Goal: Complete application form

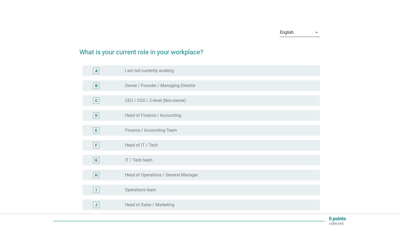
click at [308, 33] on div "English" at bounding box center [296, 32] width 33 height 9
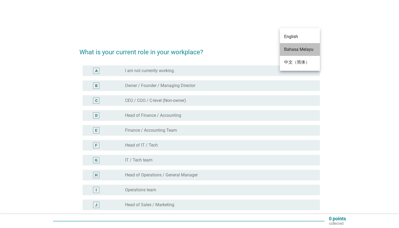
click at [296, 50] on div "Bahasa Melayu" at bounding box center [299, 49] width 31 height 6
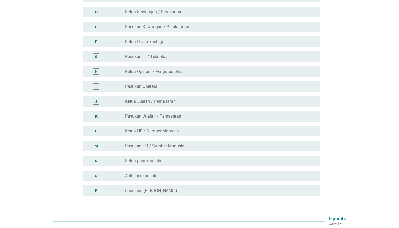
scroll to position [102, 0]
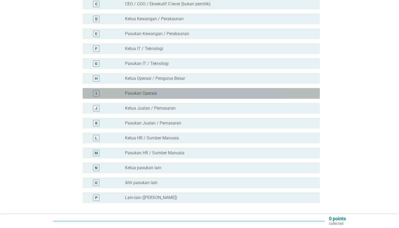
click at [170, 91] on div "radio_button_unchecked Pasukan Operasi" at bounding box center [218, 93] width 186 height 5
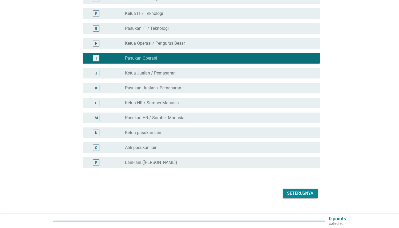
scroll to position [142, 0]
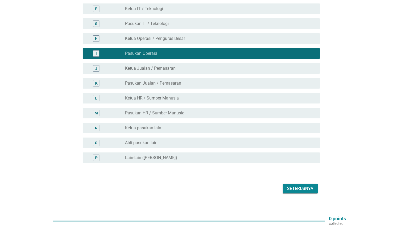
click at [295, 184] on button "Seterusnya" at bounding box center [300, 189] width 35 height 10
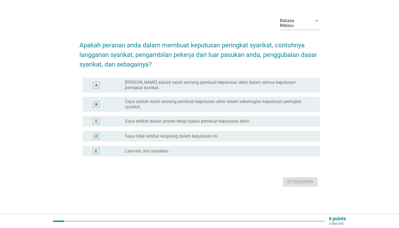
scroll to position [0, 0]
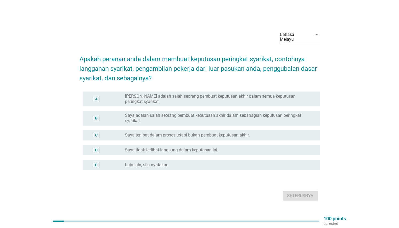
click at [207, 133] on label "Saya terlibat dalam proses tetapi bukan pembuat keputusan akhir." at bounding box center [187, 135] width 125 height 5
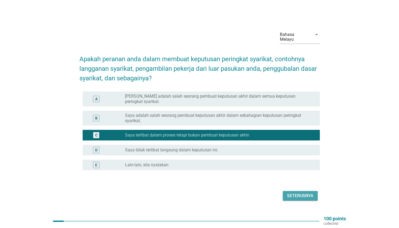
click at [304, 193] on div "Seterusnya" at bounding box center [300, 196] width 26 height 6
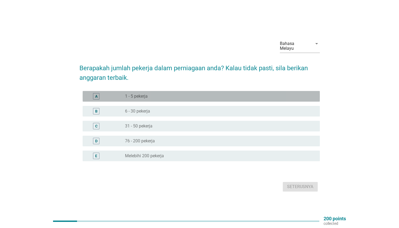
click at [197, 91] on div "A radio_button_unchecked 1 - 5 pekerja" at bounding box center [201, 96] width 237 height 11
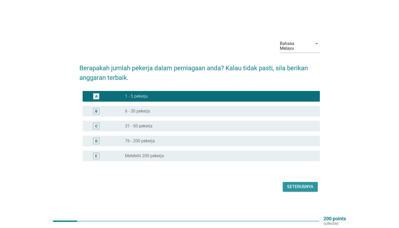
click at [308, 186] on div "Seterusnya" at bounding box center [300, 187] width 26 height 6
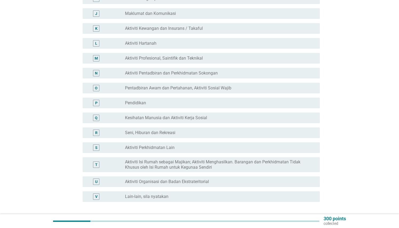
scroll to position [197, 0]
click at [178, 100] on div "radio_button_unchecked Pendidikan" at bounding box center [218, 102] width 186 height 5
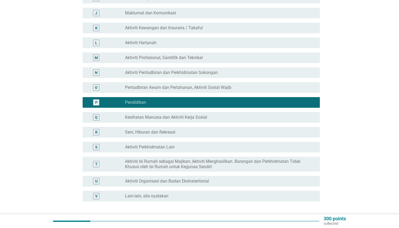
click at [171, 130] on label "Seni, Hiburan dan Rekreasi" at bounding box center [150, 132] width 50 height 5
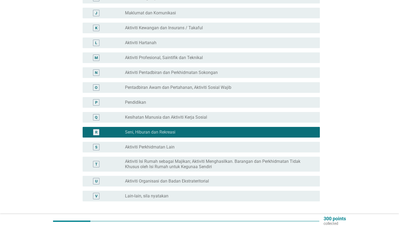
click at [143, 100] on div "radio_button_unchecked Pendidikan" at bounding box center [220, 102] width 191 height 6
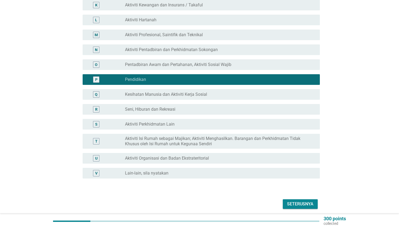
scroll to position [220, 0]
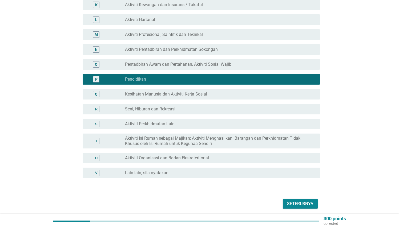
click at [308, 201] on div "Seterusnya" at bounding box center [300, 204] width 26 height 6
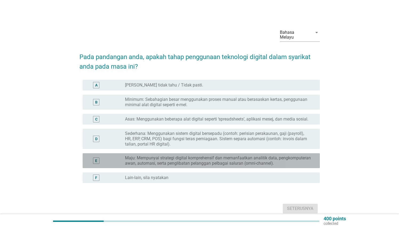
click at [115, 156] on div "E" at bounding box center [106, 161] width 38 height 11
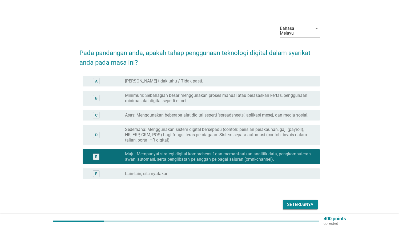
scroll to position [4, 0]
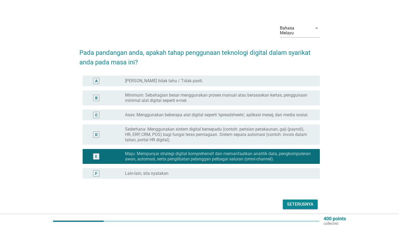
click at [283, 202] on button "Seterusnya" at bounding box center [300, 205] width 35 height 10
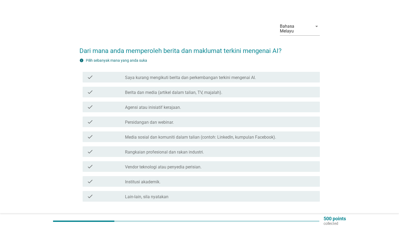
scroll to position [7, 0]
click at [129, 90] on label "Berita dan media (artikel dalam talian, TV, majalah)." at bounding box center [173, 92] width 97 height 5
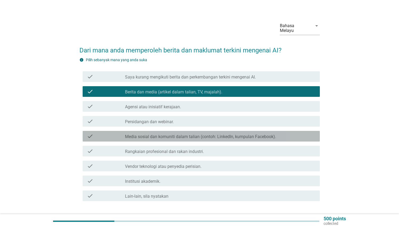
click at [117, 134] on div "check" at bounding box center [106, 136] width 38 height 6
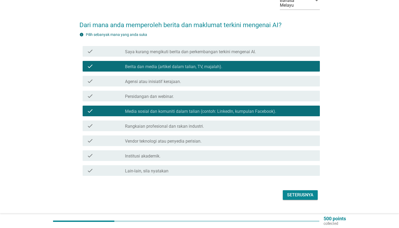
scroll to position [33, 0]
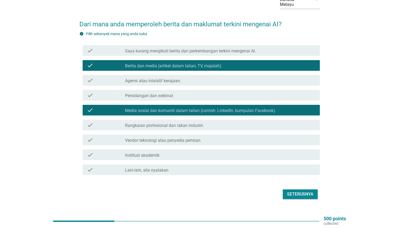
click at [300, 192] on div "Seterusnya" at bounding box center [300, 194] width 26 height 6
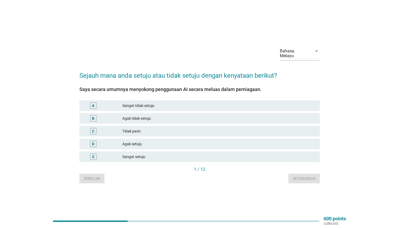
scroll to position [2, 0]
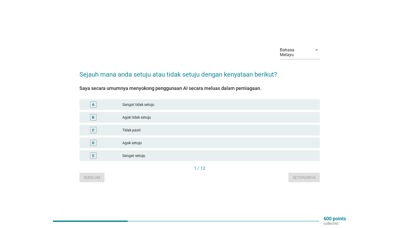
click at [138, 141] on div "Agak setuju" at bounding box center [218, 143] width 193 height 6
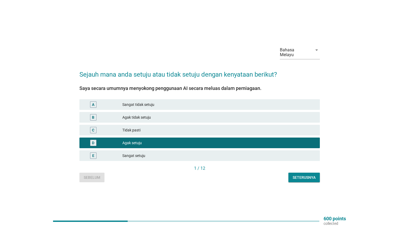
click at [301, 175] on div "Seterusnya" at bounding box center [304, 178] width 23 height 6
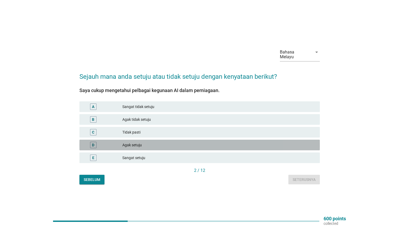
click at [147, 142] on div "Agak setuju" at bounding box center [218, 145] width 193 height 6
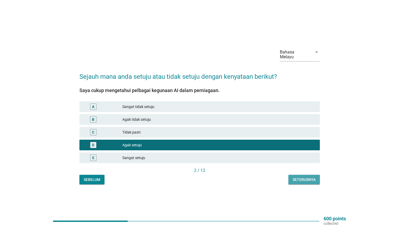
click at [310, 177] on div "Seterusnya" at bounding box center [304, 180] width 23 height 6
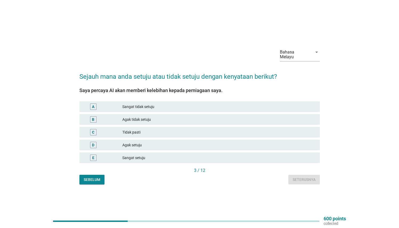
click at [145, 142] on div "Agak setuju" at bounding box center [218, 145] width 193 height 6
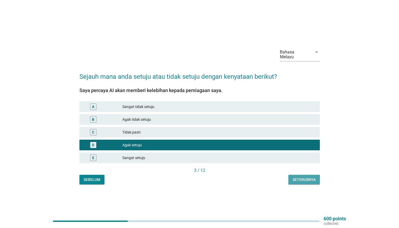
click at [298, 180] on div "Seterusnya" at bounding box center [304, 180] width 23 height 6
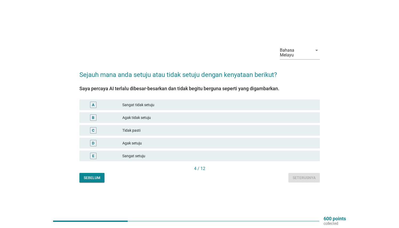
scroll to position [2, 0]
click at [143, 140] on div "Agak setuju" at bounding box center [218, 143] width 193 height 6
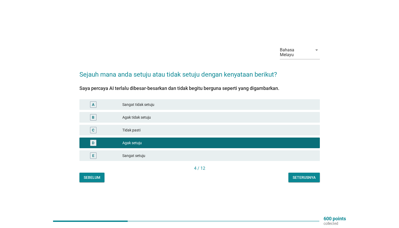
click at [298, 176] on div "Seterusnya" at bounding box center [304, 178] width 23 height 6
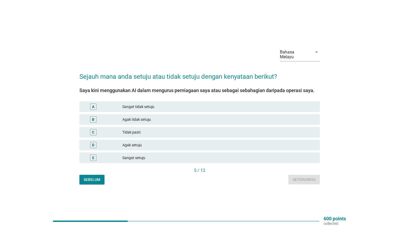
click at [134, 143] on div "Agak setuju" at bounding box center [218, 145] width 193 height 6
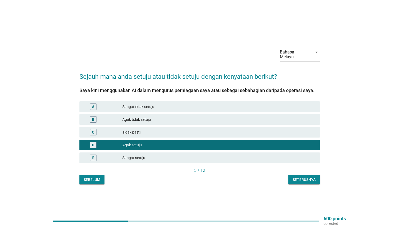
click at [298, 179] on div "Seterusnya" at bounding box center [304, 180] width 23 height 6
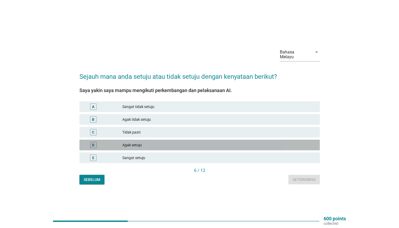
click at [105, 146] on div "[PERSON_NAME] setuju" at bounding box center [199, 145] width 240 height 11
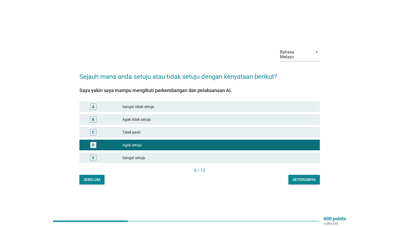
click at [299, 180] on div "Seterusnya" at bounding box center [304, 180] width 23 height 6
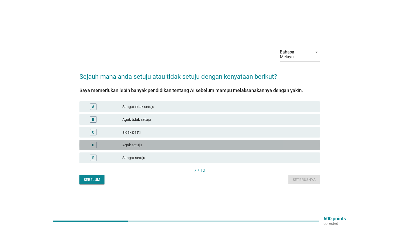
click at [220, 143] on div "Agak setuju" at bounding box center [218, 145] width 193 height 6
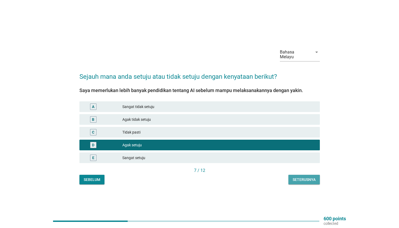
click at [308, 177] on div "Seterusnya" at bounding box center [304, 180] width 23 height 6
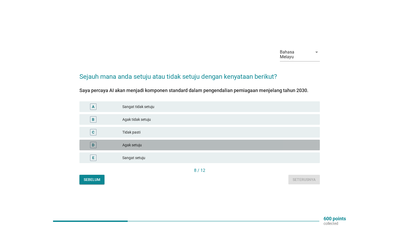
click at [231, 143] on div "Agak setuju" at bounding box center [218, 145] width 193 height 6
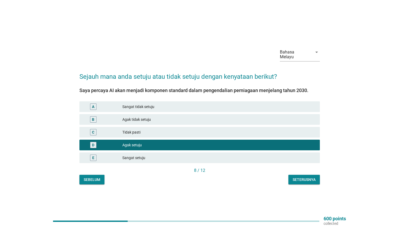
click at [300, 180] on button "Seterusnya" at bounding box center [303, 180] width 31 height 10
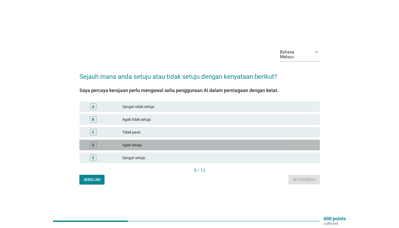
click at [243, 142] on div "Agak setuju" at bounding box center [218, 145] width 193 height 6
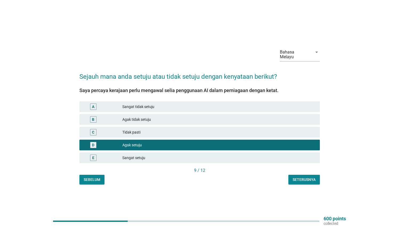
click at [316, 180] on button "Seterusnya" at bounding box center [303, 180] width 31 height 10
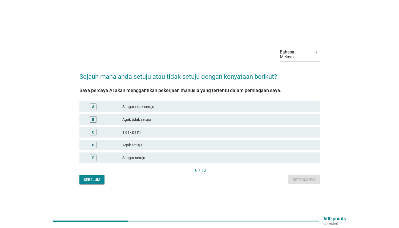
click at [301, 144] on div "Agak setuju" at bounding box center [218, 145] width 193 height 6
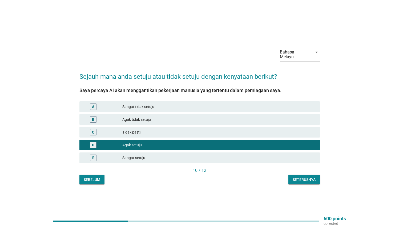
click at [312, 180] on button "Seterusnya" at bounding box center [303, 180] width 31 height 10
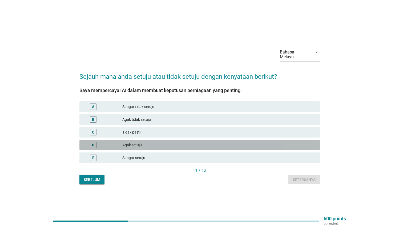
click at [285, 142] on div "Agak setuju" at bounding box center [218, 145] width 193 height 6
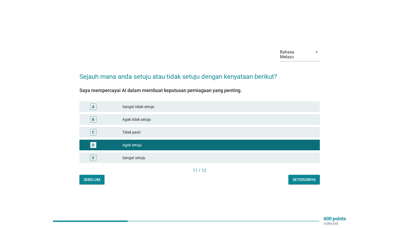
click at [308, 177] on div "Seterusnya" at bounding box center [304, 180] width 23 height 6
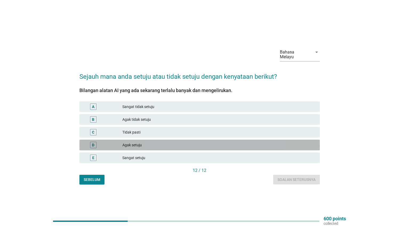
click at [304, 143] on div "Agak setuju" at bounding box center [218, 145] width 193 height 6
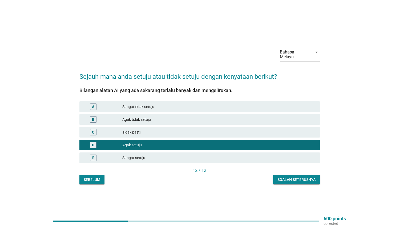
click at [308, 181] on button "Soalan seterusnya" at bounding box center [296, 180] width 47 height 10
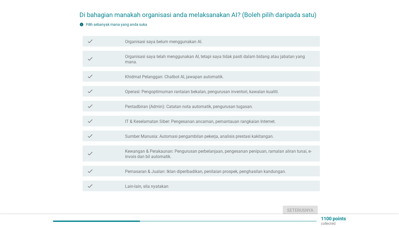
scroll to position [42, 0]
click at [140, 74] on label "Khidmat Pelanggan: Chatbot AI, jawapan automatik." at bounding box center [174, 76] width 99 height 5
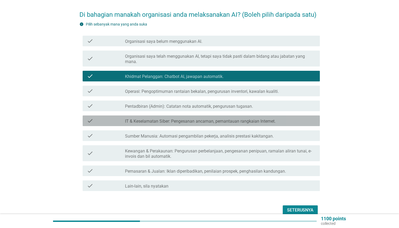
click at [119, 118] on div "check" at bounding box center [106, 121] width 38 height 6
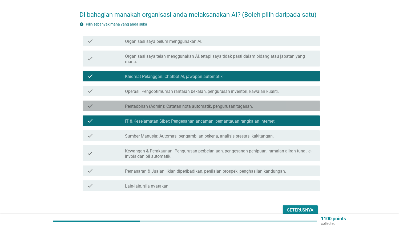
click at [162, 104] on label "Pentadbiran (Admin): Catatan nota automatik, pengurusan tugasan." at bounding box center [189, 106] width 128 height 5
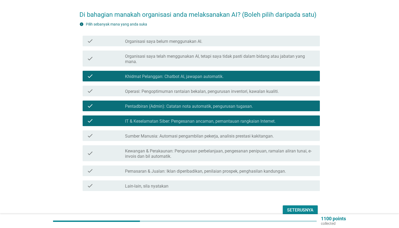
click at [284, 88] on div "check_box_outline_blank Operasi: Pengoptimuman rantaian bekalan, pengurusan inv…" at bounding box center [220, 91] width 191 height 6
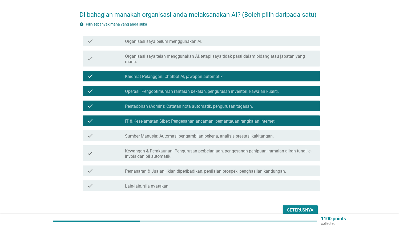
click at [293, 207] on div "Seterusnya" at bounding box center [300, 210] width 26 height 6
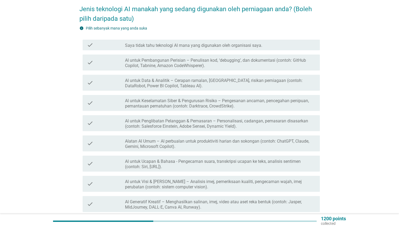
scroll to position [49, 0]
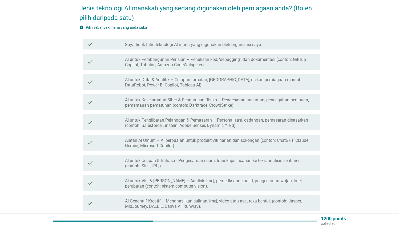
click at [117, 59] on div "check" at bounding box center [106, 62] width 38 height 12
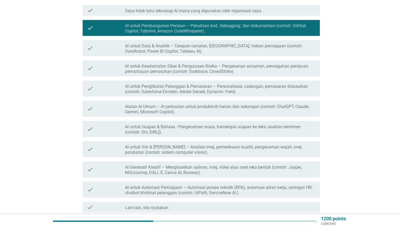
scroll to position [84, 0]
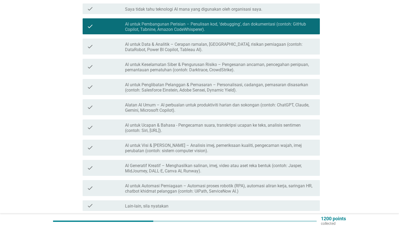
click at [124, 106] on div "check" at bounding box center [106, 108] width 38 height 12
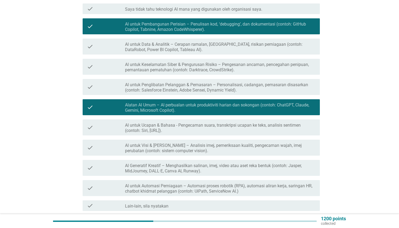
click at [118, 162] on div "check" at bounding box center [106, 168] width 38 height 12
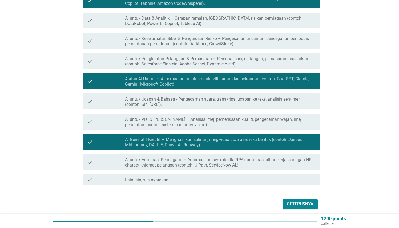
scroll to position [111, 0]
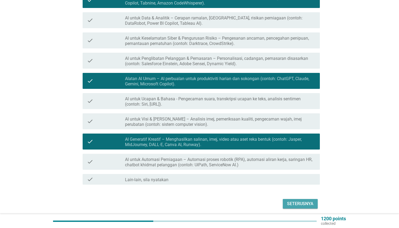
click at [287, 201] on div "Seterusnya" at bounding box center [300, 204] width 26 height 6
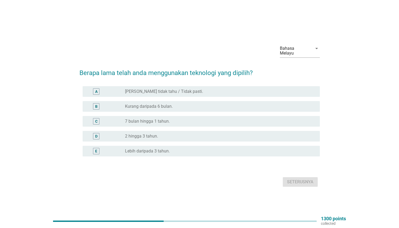
click at [182, 134] on div "radio_button_unchecked 2 hingga 3 tahun." at bounding box center [218, 136] width 186 height 5
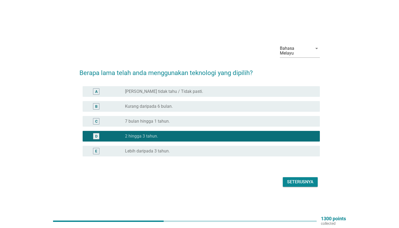
click at [304, 180] on div "Seterusnya" at bounding box center [300, 182] width 26 height 6
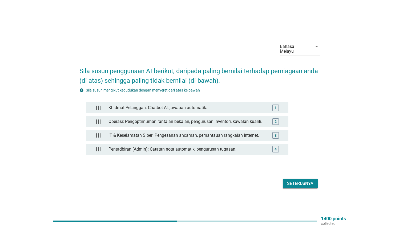
click at [279, 178] on div "Seterusnya" at bounding box center [199, 184] width 240 height 13
click at [309, 185] on button "Seterusnya" at bounding box center [300, 184] width 35 height 10
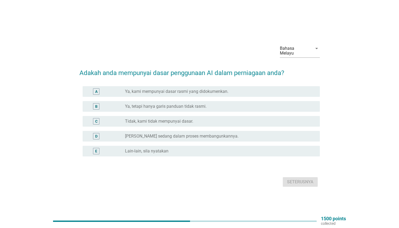
click at [161, 134] on label "[PERSON_NAME] sedang dalam proses membangunkannya." at bounding box center [182, 136] width 114 height 5
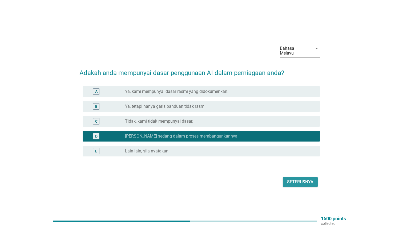
click at [296, 179] on div "Seterusnya" at bounding box center [300, 182] width 26 height 6
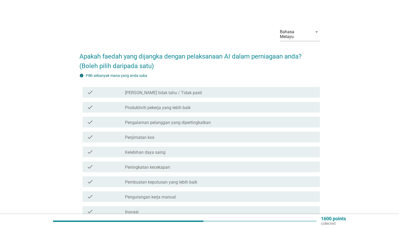
scroll to position [1, 0]
click at [208, 104] on div "check_box_outline_blank Produktiviti pekerja yang lebih baik" at bounding box center [220, 107] width 191 height 6
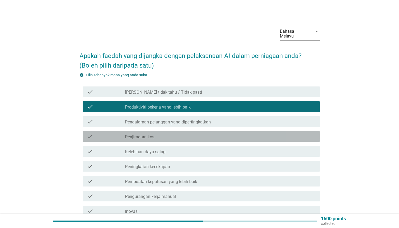
click at [180, 134] on div "check_box_outline_blank Penjimatan kos" at bounding box center [220, 137] width 191 height 6
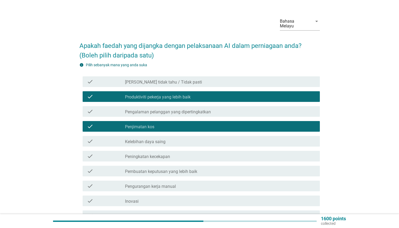
scroll to position [17, 0]
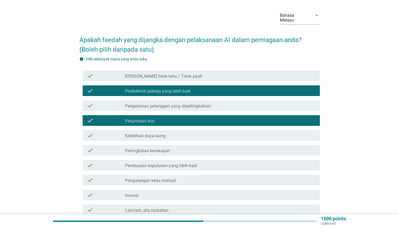
click at [119, 148] on div "check" at bounding box center [106, 150] width 38 height 6
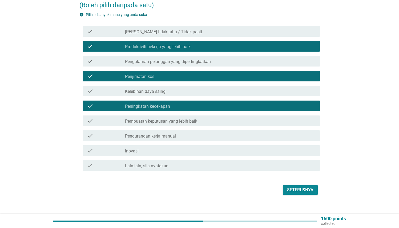
scroll to position [63, 0]
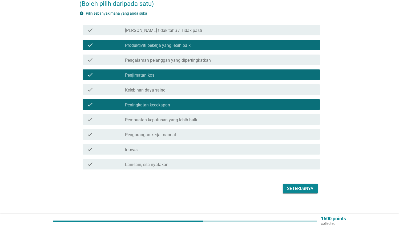
click at [145, 134] on div "check check_box_outline_blank Pengurangan kerja manual" at bounding box center [201, 134] width 237 height 11
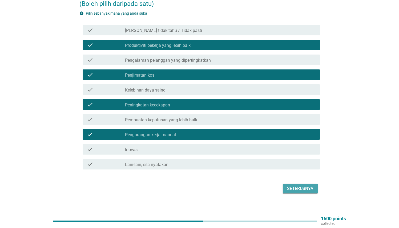
click at [294, 186] on div "Seterusnya" at bounding box center [300, 189] width 26 height 6
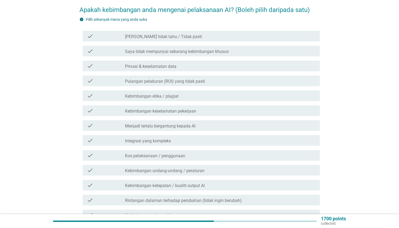
scroll to position [52, 0]
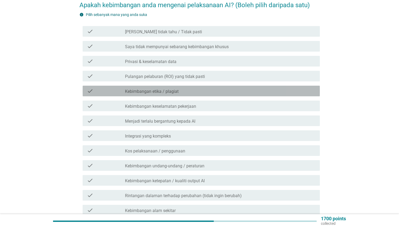
click at [223, 88] on div "check_box_outline_blank Kebimbangan etika / plagiat" at bounding box center [220, 91] width 191 height 6
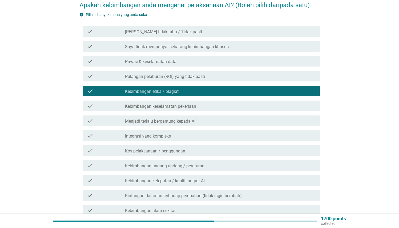
click at [224, 118] on div "check_box_outline_blank Menjadi terlalu bergantung kepada AI" at bounding box center [220, 121] width 191 height 6
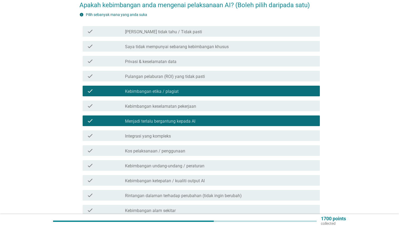
click at [220, 131] on div "check check_box_outline_blank Integrasi yang kompleks" at bounding box center [201, 136] width 237 height 11
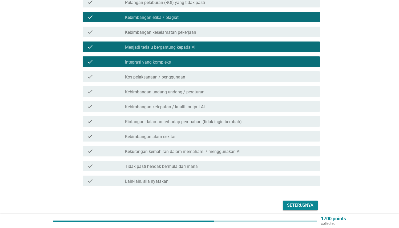
scroll to position [128, 0]
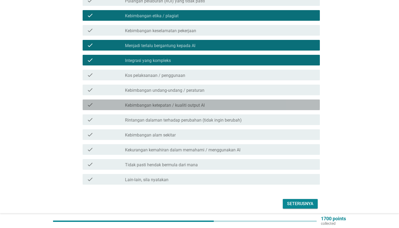
click at [265, 102] on div "check_box_outline_blank Kebimbangan ketepatan / kualiti output AI" at bounding box center [220, 105] width 191 height 6
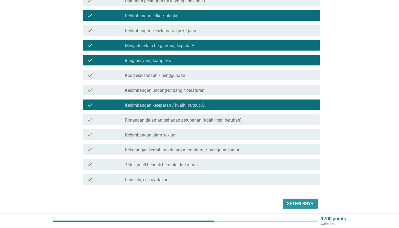
click at [299, 201] on div "Seterusnya" at bounding box center [300, 204] width 26 height 6
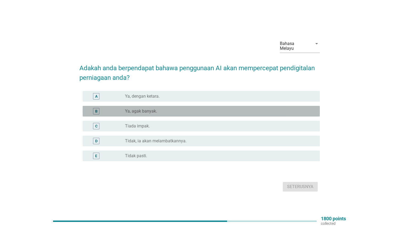
click at [167, 109] on div "radio_button_unchecked Ya, agak banyak." at bounding box center [218, 111] width 186 height 5
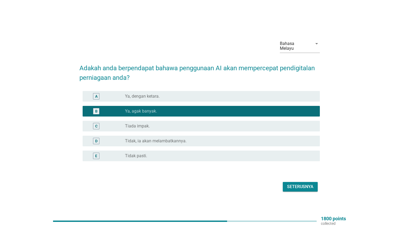
click at [302, 182] on button "Seterusnya" at bounding box center [300, 187] width 35 height 10
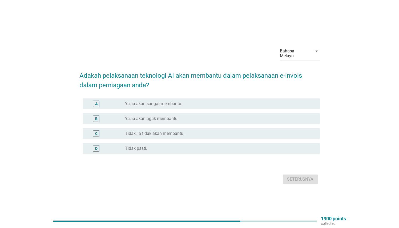
click at [189, 116] on div "radio_button_unchecked Ya, ia akan agak membantu." at bounding box center [218, 118] width 186 height 5
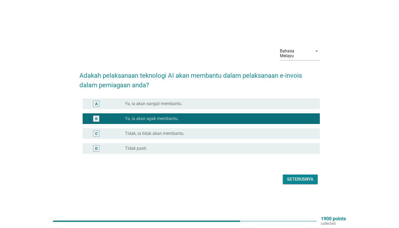
click at [289, 180] on div "Seterusnya" at bounding box center [300, 179] width 26 height 6
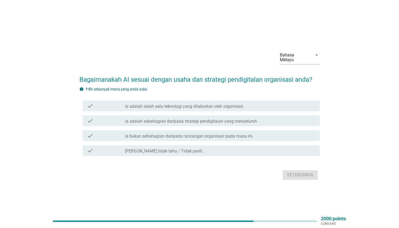
click at [191, 119] on label "Ia adalah sebahagian daripada strategi pendigitalan yang menyeluruh." at bounding box center [191, 121] width 133 height 5
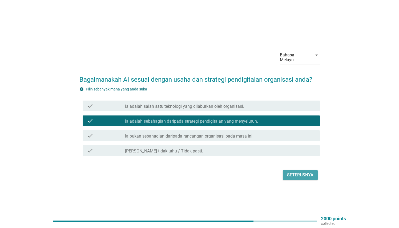
click at [306, 172] on div "Seterusnya" at bounding box center [300, 175] width 26 height 6
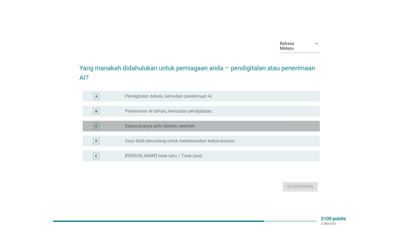
click at [173, 124] on label "Kedua-duanya perlu berlaku serentak." at bounding box center [160, 126] width 71 height 5
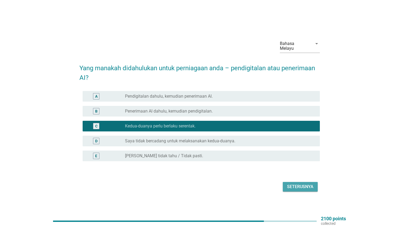
click at [303, 184] on div "Seterusnya" at bounding box center [300, 187] width 26 height 6
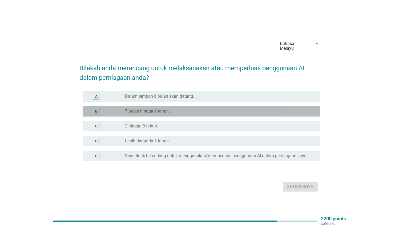
click at [180, 109] on div "radio_button_unchecked 7 bulan hingga 1 tahun." at bounding box center [218, 111] width 186 height 5
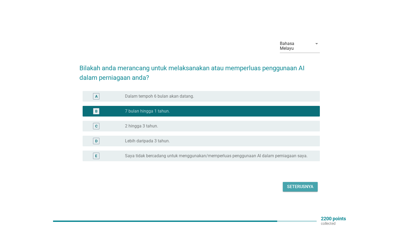
click at [310, 184] on div "Seterusnya" at bounding box center [300, 187] width 26 height 6
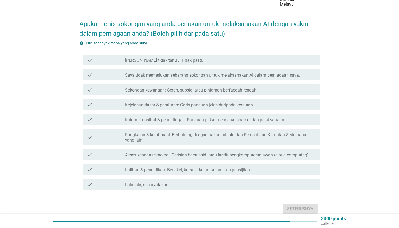
scroll to position [33, 0]
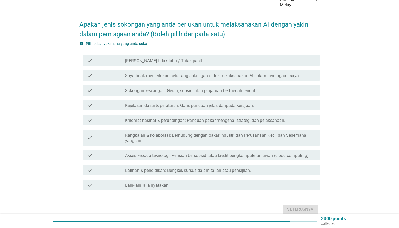
click at [151, 87] on div "check_box_outline_blank Sokongan kewangan: Geran, subsidi atau pinjaman berfaed…" at bounding box center [220, 90] width 191 height 6
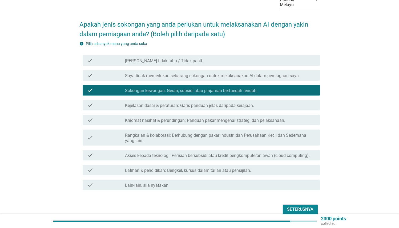
click at [148, 117] on div "check_box_outline_blank Khidmat nasihat & perundingan: Panduan pakar mengenai s…" at bounding box center [220, 120] width 191 height 6
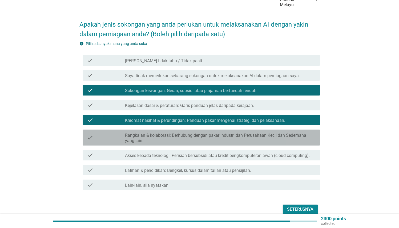
click at [156, 134] on label "Rangkaian & kolaborasi: Berhubung dengan pakar industri dan Perusahaan Kecil da…" at bounding box center [220, 138] width 191 height 11
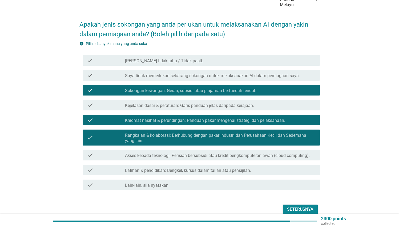
click at [303, 207] on div "Seterusnya" at bounding box center [300, 210] width 26 height 6
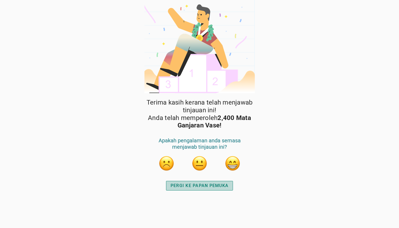
click at [202, 188] on div "PERGI KE PAPAN PEMUKA" at bounding box center [200, 186] width 58 height 6
